Goal: Task Accomplishment & Management: Manage account settings

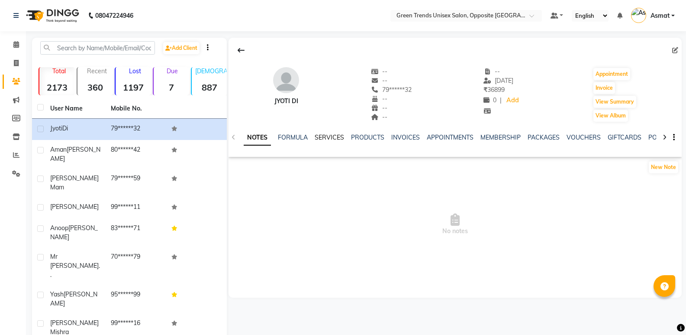
click at [327, 140] on link "SERVICES" at bounding box center [329, 137] width 29 height 8
click at [329, 135] on link "SERVICES" at bounding box center [329, 137] width 29 height 8
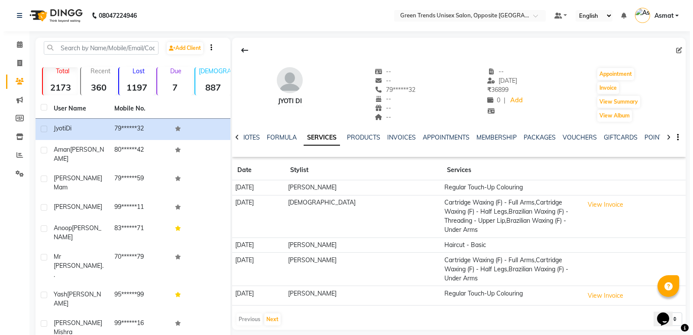
scroll to position [33, 0]
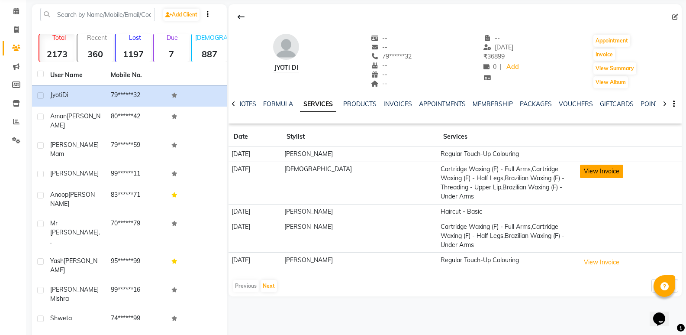
click at [581, 165] on button "View Invoice" at bounding box center [601, 170] width 43 height 13
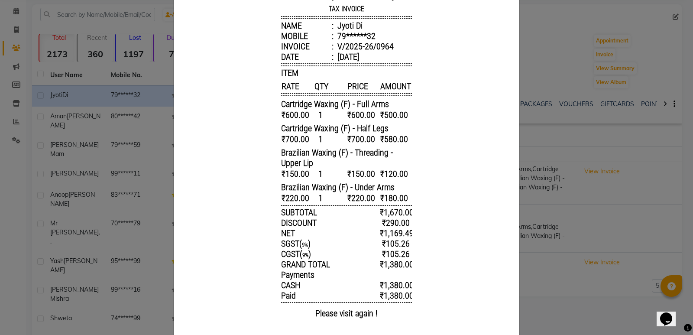
scroll to position [0, 0]
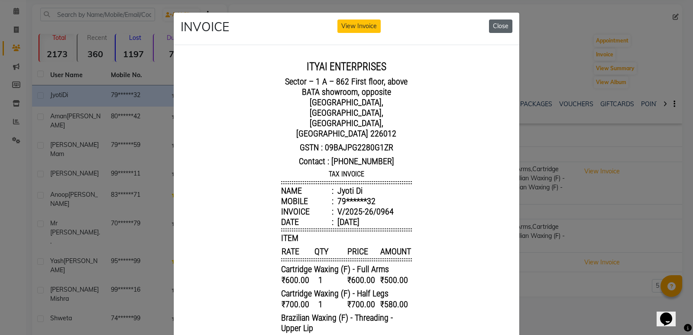
click at [499, 25] on button "Close" at bounding box center [500, 25] width 23 height 13
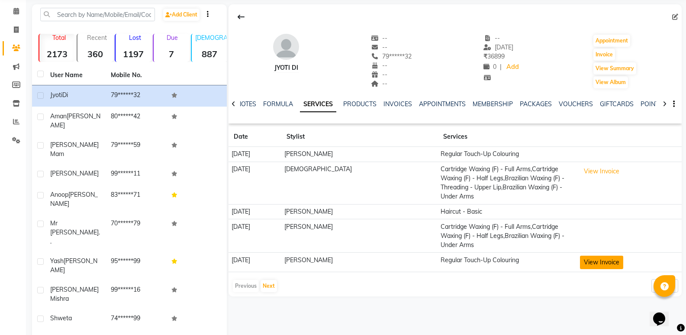
click at [580, 255] on button "View Invoice" at bounding box center [601, 261] width 43 height 13
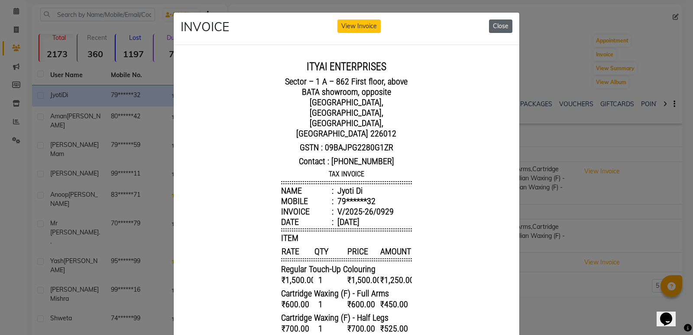
click at [501, 28] on button "Close" at bounding box center [500, 25] width 23 height 13
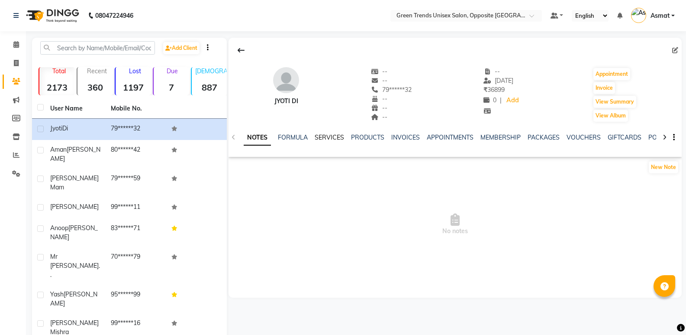
click at [336, 136] on link "SERVICES" at bounding box center [329, 137] width 29 height 8
click at [333, 132] on div "NOTES FORMULA SERVICES PRODUCTS INVOICES APPOINTMENTS MEMBERSHIP PACKAGES VOUCH…" at bounding box center [455, 137] width 453 height 30
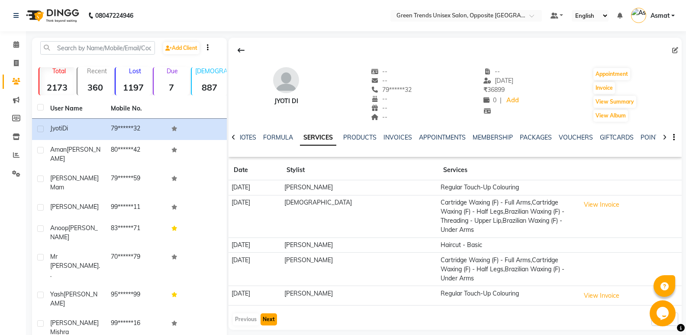
click at [265, 313] on button "Next" at bounding box center [269, 319] width 16 height 12
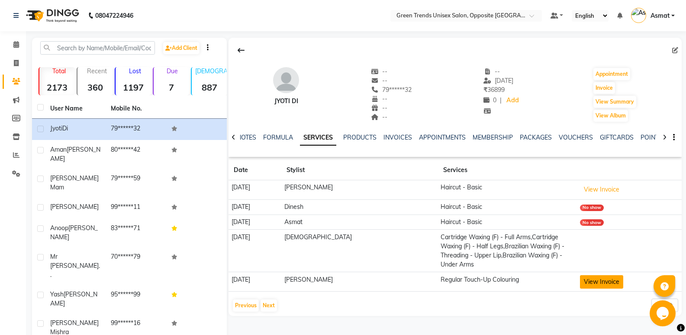
click at [580, 275] on button "View Invoice" at bounding box center [601, 281] width 43 height 13
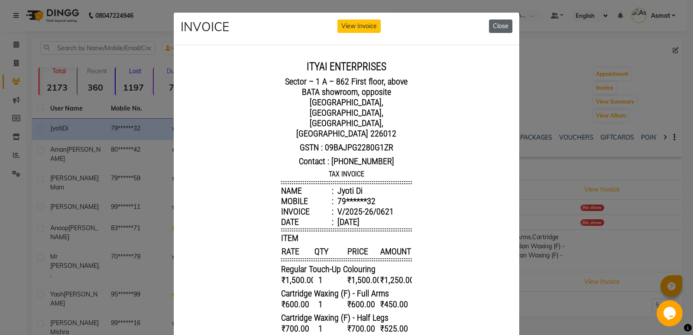
click at [501, 31] on button "Close" at bounding box center [500, 25] width 23 height 13
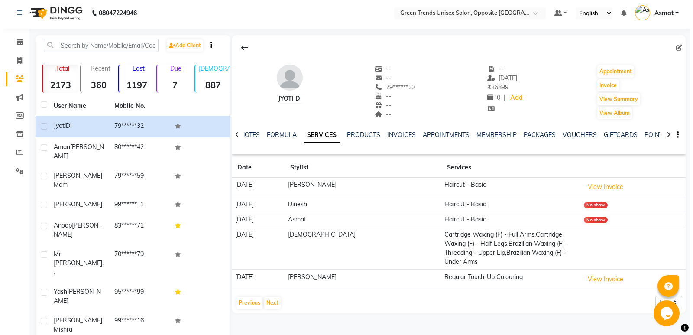
scroll to position [33, 0]
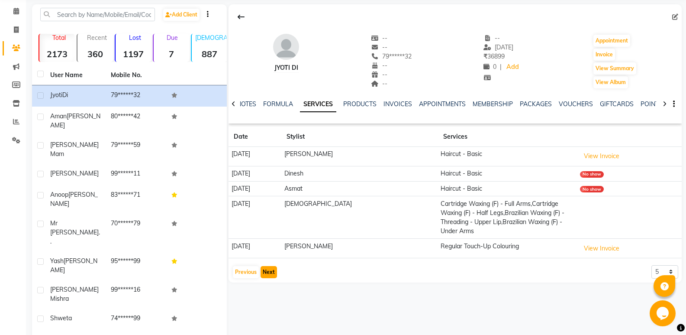
click at [272, 266] on button "Next" at bounding box center [269, 272] width 16 height 12
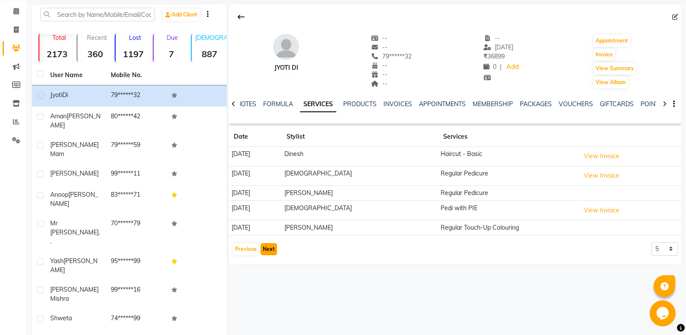
click at [269, 248] on button "Next" at bounding box center [269, 249] width 16 height 12
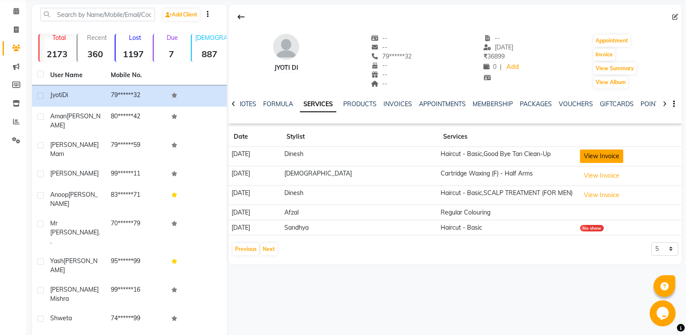
click at [583, 158] on button "View Invoice" at bounding box center [601, 155] width 43 height 13
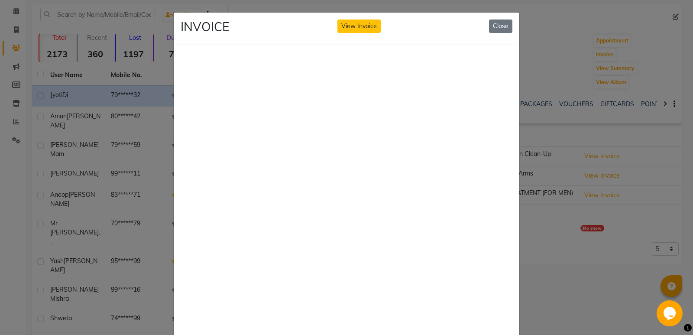
click at [586, 155] on ngb-modal-window "INVOICE View Invoice Close" at bounding box center [346, 167] width 693 height 335
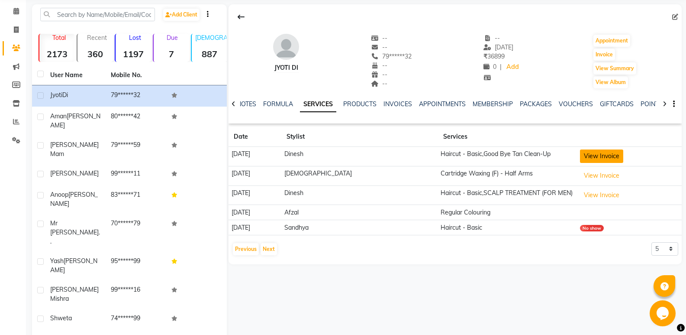
click at [597, 158] on button "View Invoice" at bounding box center [601, 155] width 43 height 13
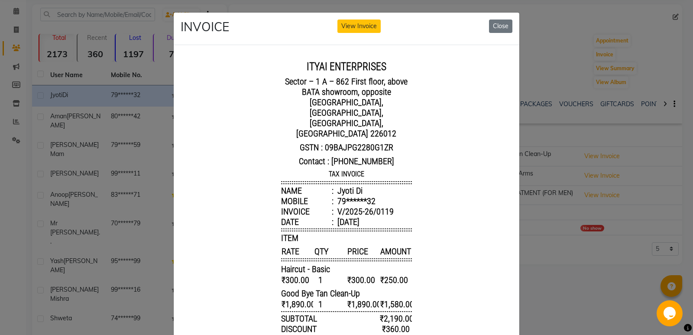
scroll to position [0, 0]
click at [502, 29] on button "Close" at bounding box center [500, 25] width 23 height 13
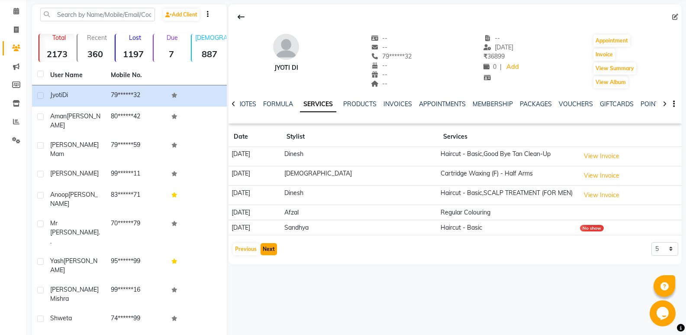
click at [269, 247] on button "Next" at bounding box center [269, 249] width 16 height 12
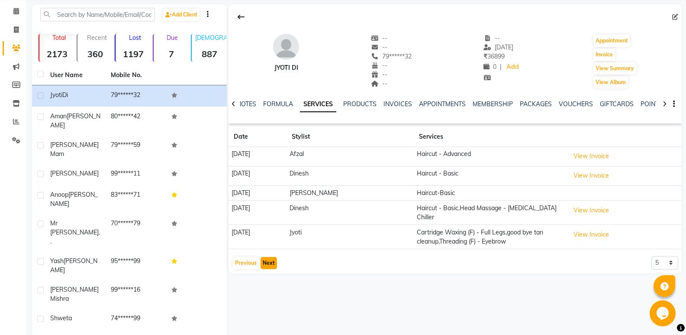
click at [262, 261] on button "Next" at bounding box center [269, 263] width 16 height 12
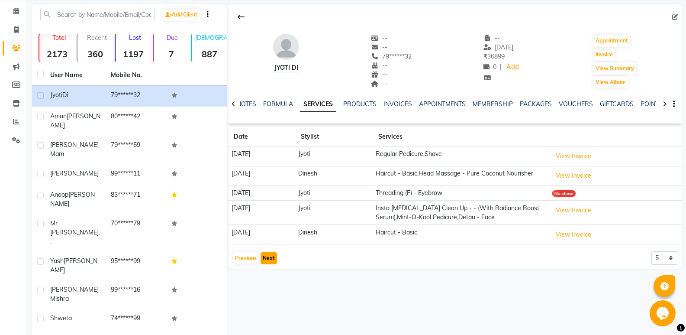
click at [272, 264] on button "Next" at bounding box center [269, 258] width 16 height 12
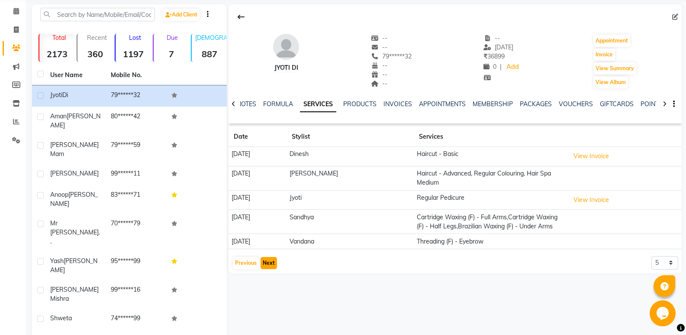
click at [274, 265] on button "Next" at bounding box center [269, 263] width 16 height 12
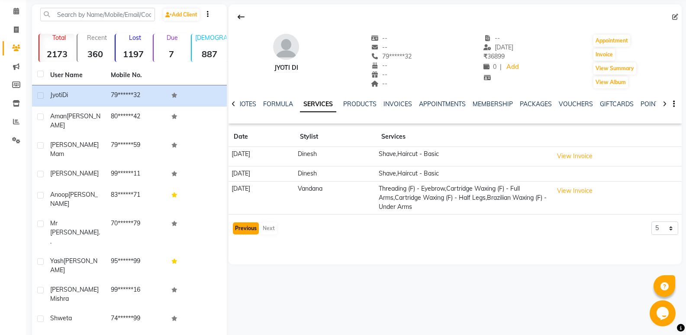
click at [249, 229] on button "Previous" at bounding box center [246, 228] width 26 height 12
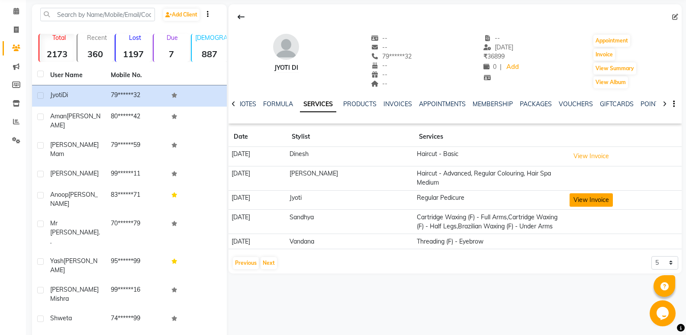
click at [598, 199] on button "View Invoice" at bounding box center [591, 199] width 43 height 13
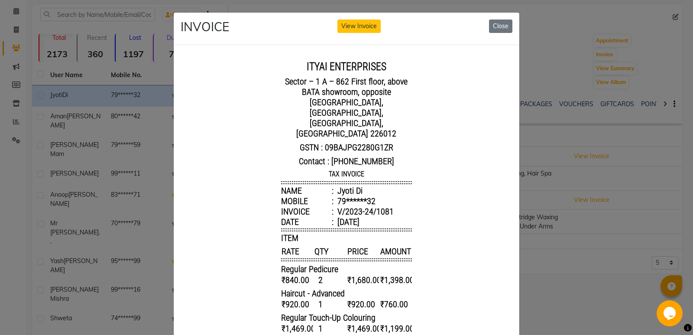
drag, startPoint x: 691, startPoint y: 55, endPoint x: 502, endPoint y: 27, distance: 191.2
click at [502, 27] on button "Close" at bounding box center [500, 25] width 23 height 13
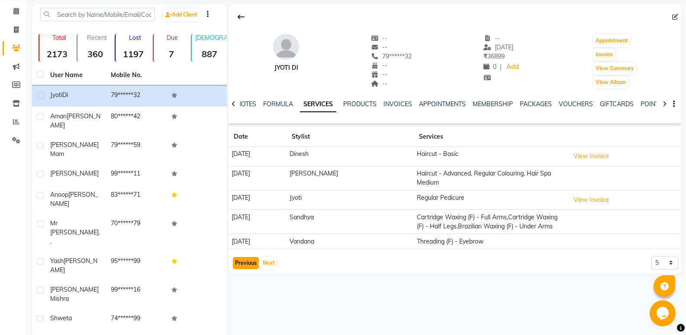
click at [246, 264] on button "Previous" at bounding box center [246, 263] width 26 height 12
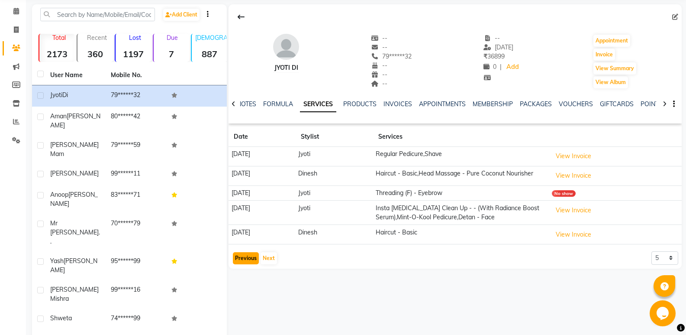
click at [248, 259] on button "Previous" at bounding box center [246, 258] width 26 height 12
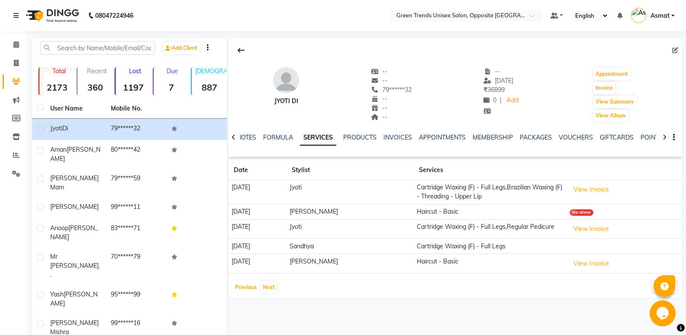
scroll to position [33, 0]
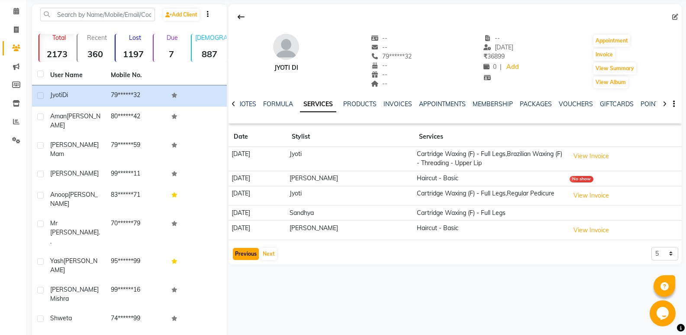
click at [249, 256] on button "Previous" at bounding box center [246, 254] width 26 height 12
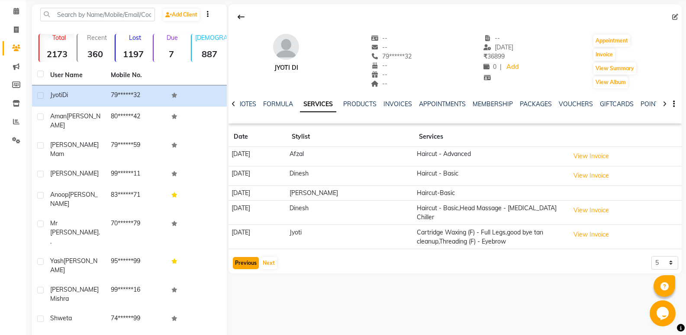
click at [248, 257] on button "Previous" at bounding box center [246, 263] width 26 height 12
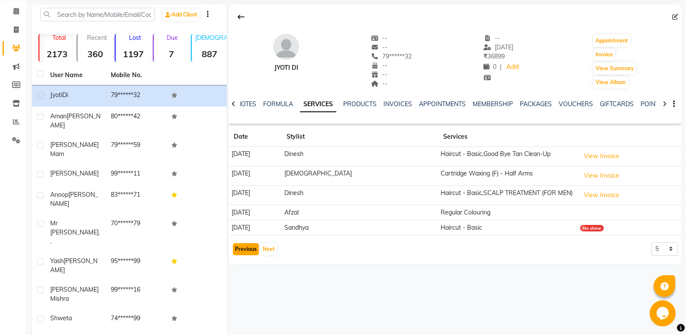
click at [250, 249] on button "Previous" at bounding box center [246, 249] width 26 height 12
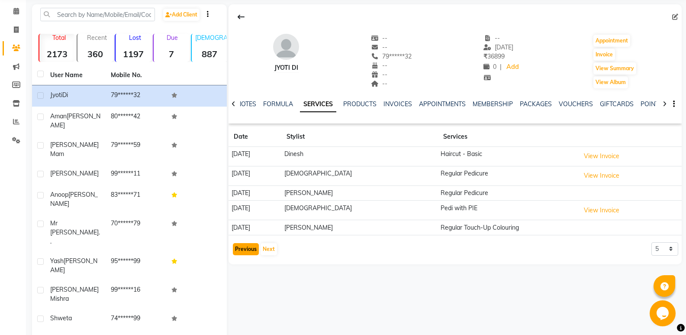
click at [239, 251] on button "Previous" at bounding box center [246, 249] width 26 height 12
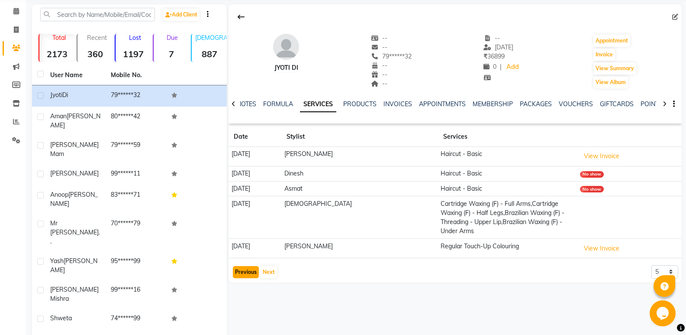
click at [235, 266] on button "Previous" at bounding box center [246, 272] width 26 height 12
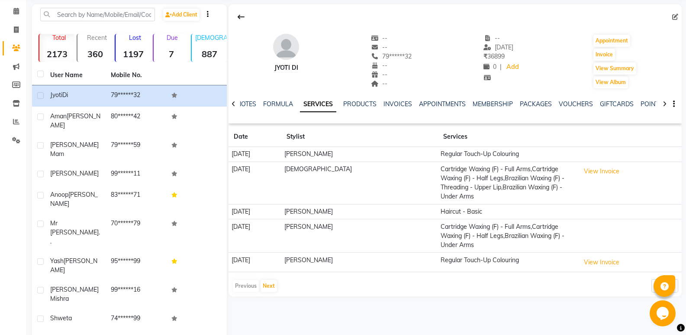
click at [235, 102] on icon at bounding box center [234, 104] width 4 height 6
